Goal: Task Accomplishment & Management: Complete application form

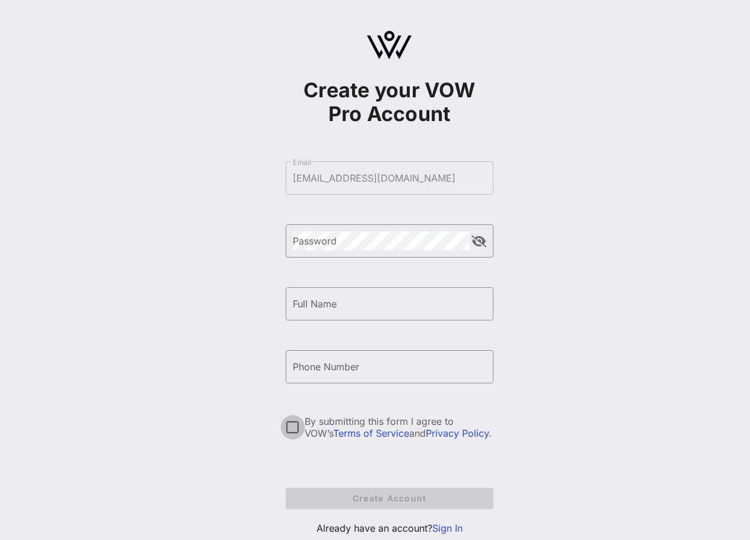
click at [289, 432] on div at bounding box center [293, 427] width 20 height 20
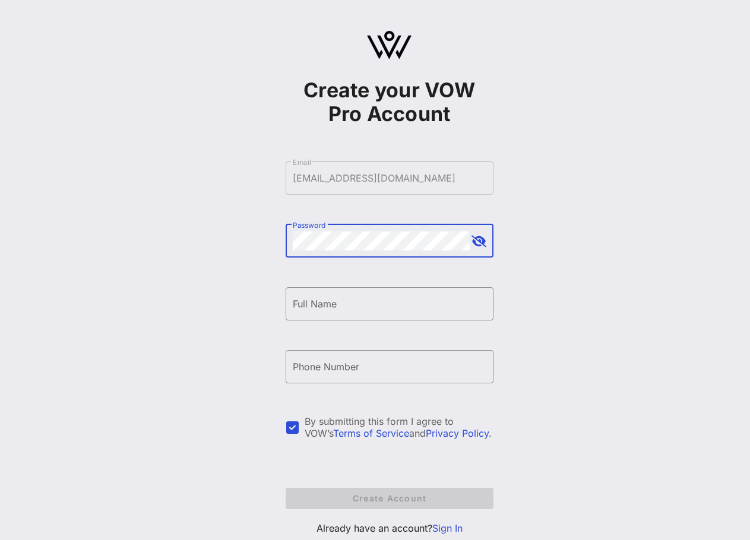
click at [90, 181] on div "Create your VOW Pro Account ​ Email [EMAIL_ADDRESS][DOMAIN_NAME] ​ Password ​ F…" at bounding box center [388, 288] width 721 height 576
click at [217, 248] on div "Create your VOW Pro Account ​ Email [EMAIL_ADDRESS][DOMAIN_NAME] ​ Password ​ F…" at bounding box center [388, 288] width 721 height 576
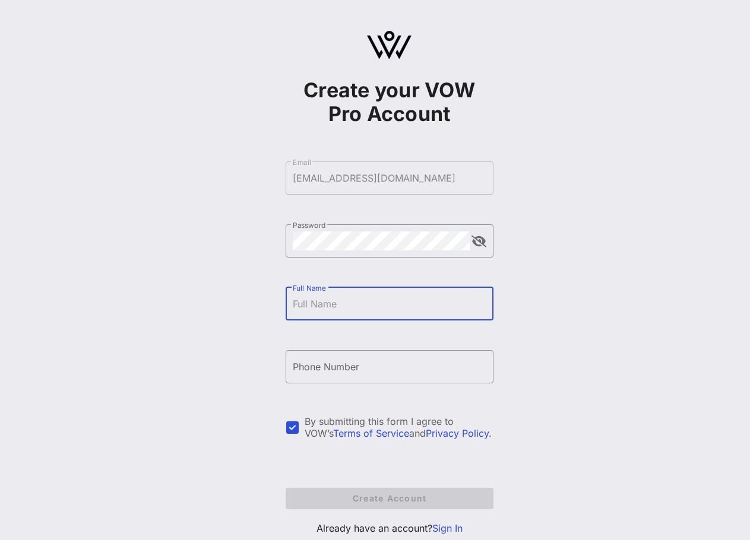
click at [340, 304] on input "Full Name" at bounding box center [390, 303] width 194 height 19
type input "Nathan Riska"
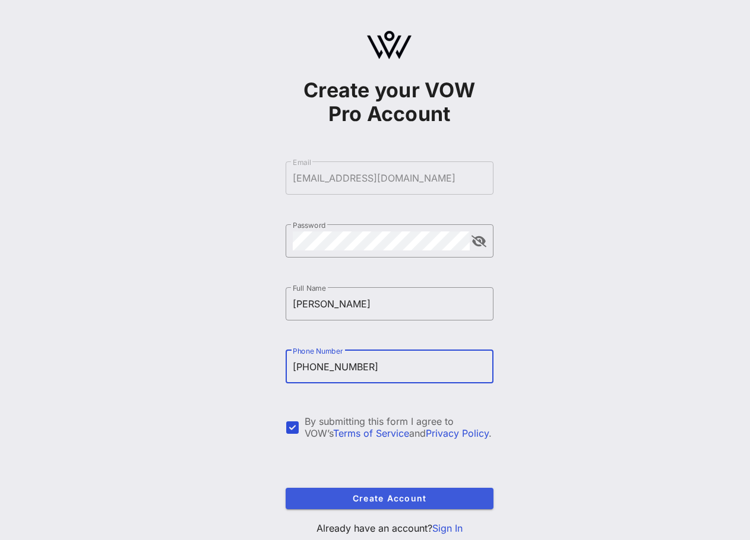
type input "+12027363658"
click at [409, 503] on span "Create Account" at bounding box center [389, 498] width 189 height 10
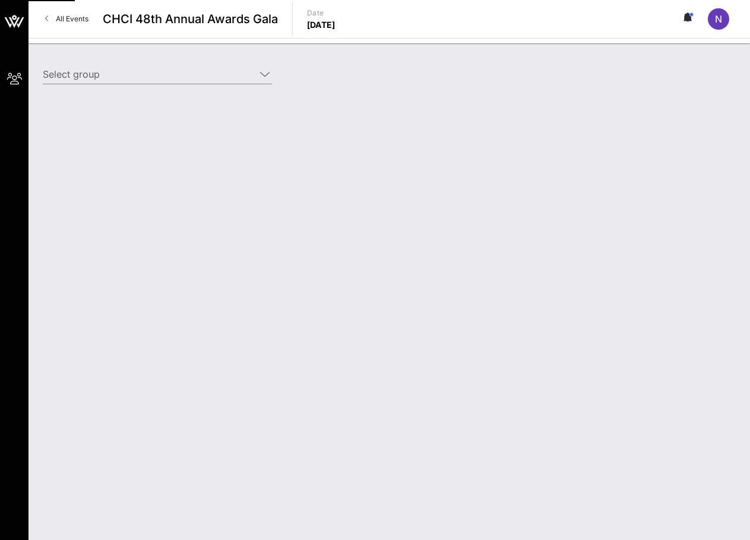
type input "CTIA (CTIA) [Nathan Riska, nriska@ctia.org]"
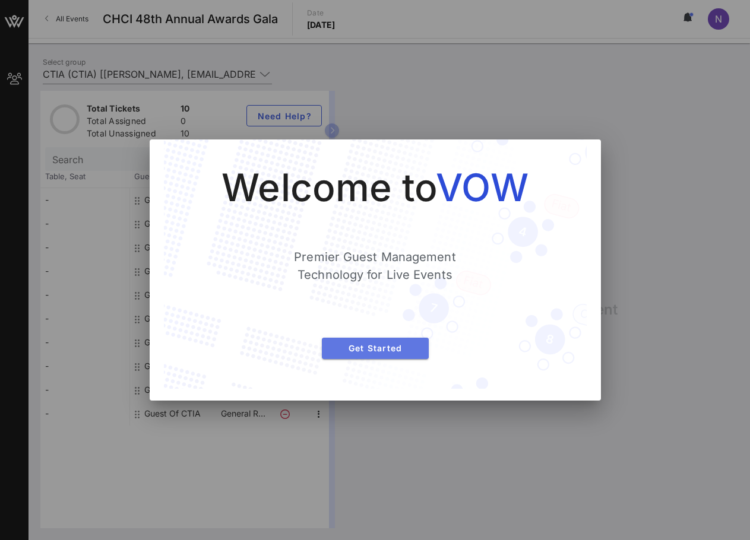
click at [391, 347] on span "Get Started" at bounding box center [375, 348] width 88 height 10
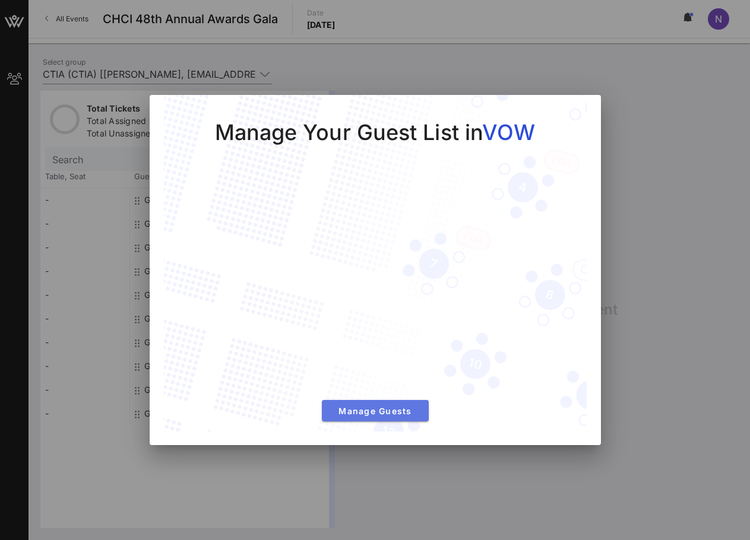
click at [386, 413] on span "Manage Guests" at bounding box center [375, 411] width 88 height 10
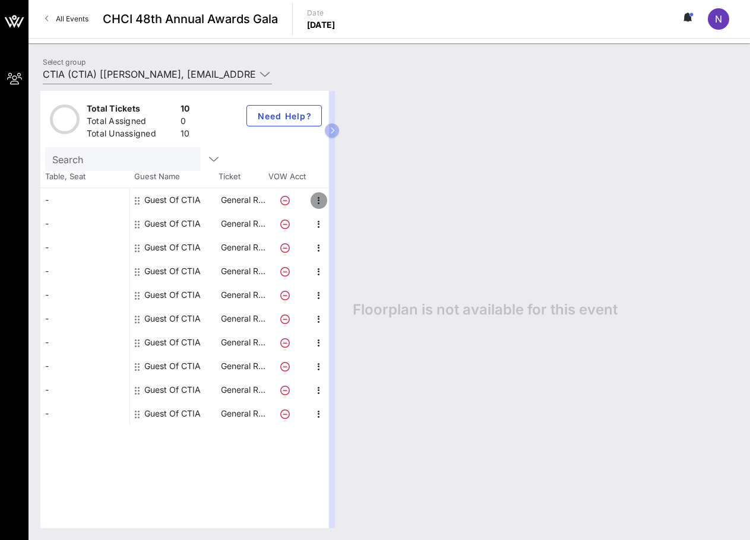
click at [313, 199] on icon "button" at bounding box center [319, 201] width 14 height 14
click at [486, 177] on div "Floorplan is not available for this event" at bounding box center [539, 310] width 397 height 438
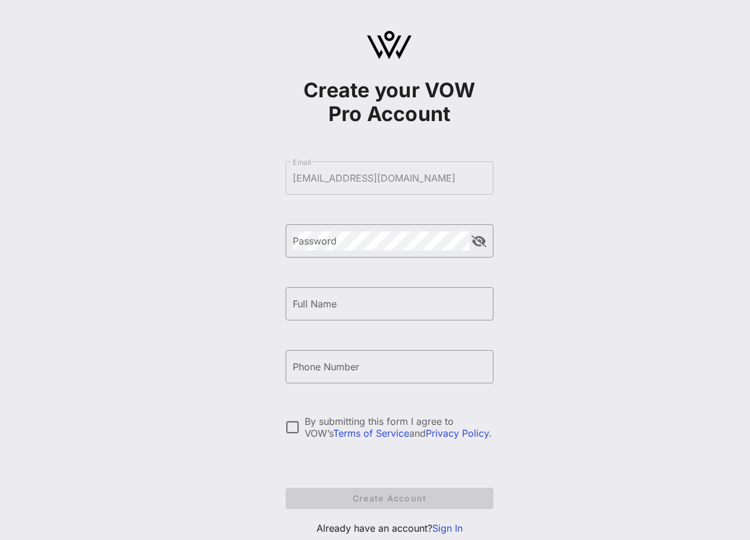
click at [449, 531] on link "Sign In" at bounding box center [447, 528] width 30 height 12
